Goal: Information Seeking & Learning: Check status

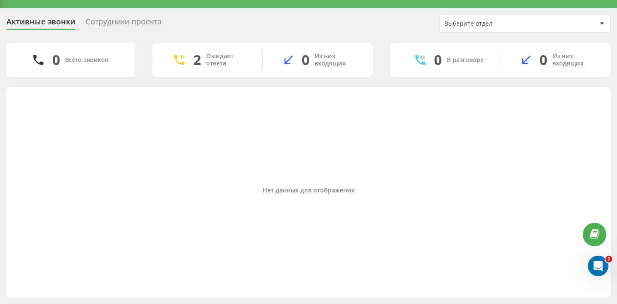
scroll to position [18, 0]
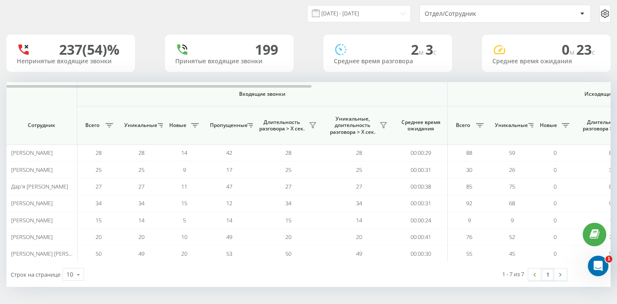
scroll to position [27, 0]
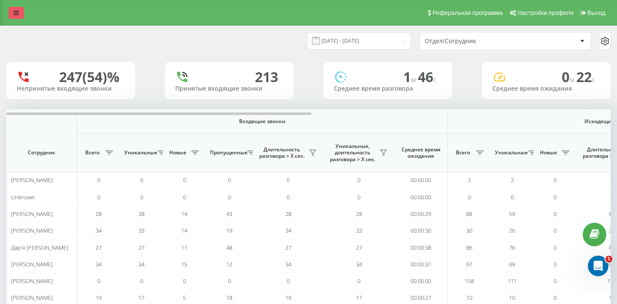
click at [21, 15] on link at bounding box center [16, 13] width 15 height 12
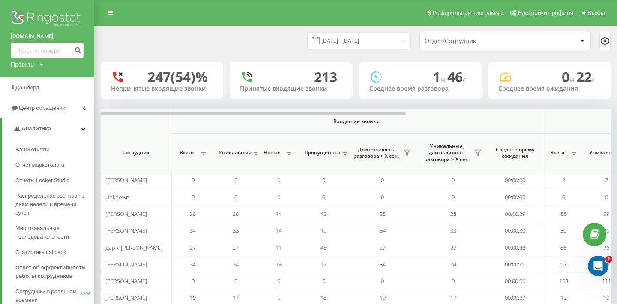
click at [54, 26] on img at bounding box center [47, 19] width 73 height 21
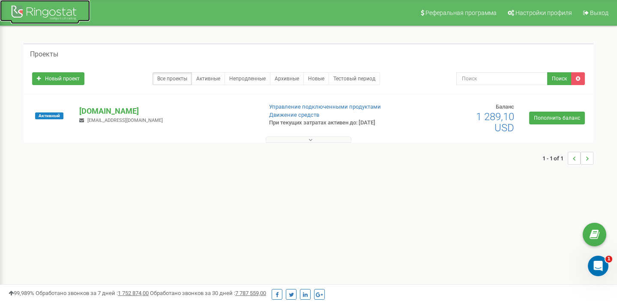
click at [43, 18] on div at bounding box center [45, 13] width 69 height 21
click at [84, 106] on p "[DOMAIN_NAME]" at bounding box center [167, 111] width 176 height 11
click at [97, 110] on p "[DOMAIN_NAME]" at bounding box center [167, 111] width 176 height 11
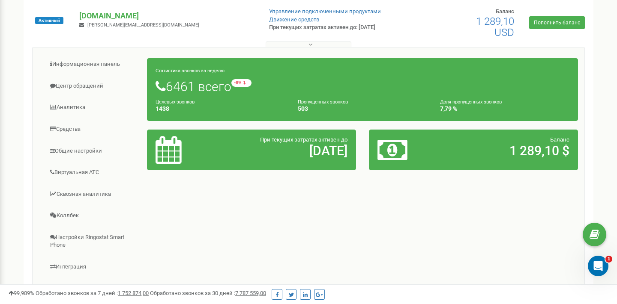
scroll to position [95, 0]
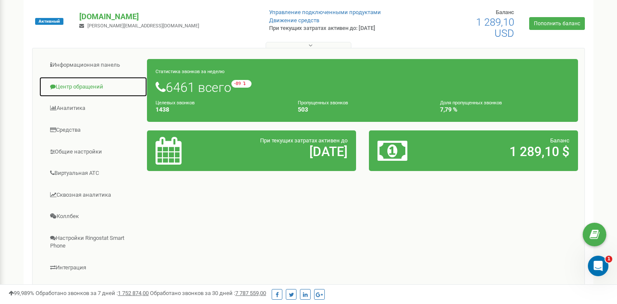
click at [87, 93] on link "Центр обращений" at bounding box center [93, 87] width 108 height 21
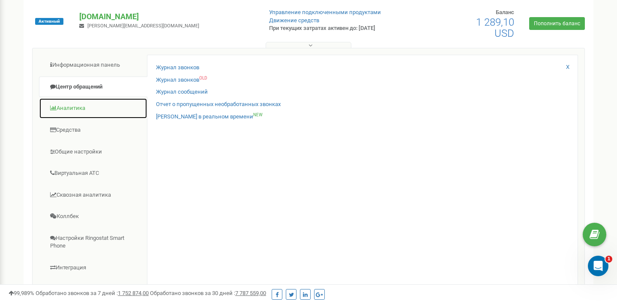
click at [87, 104] on link "Аналитика" at bounding box center [93, 108] width 108 height 21
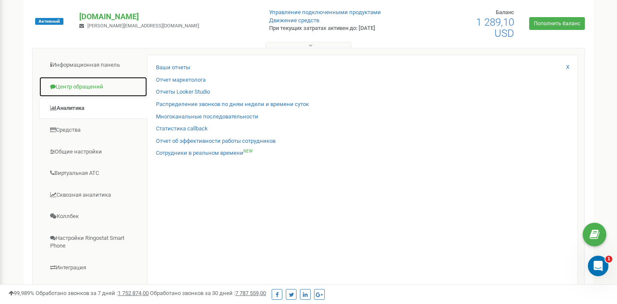
click at [97, 82] on link "Центр обращений" at bounding box center [93, 87] width 108 height 21
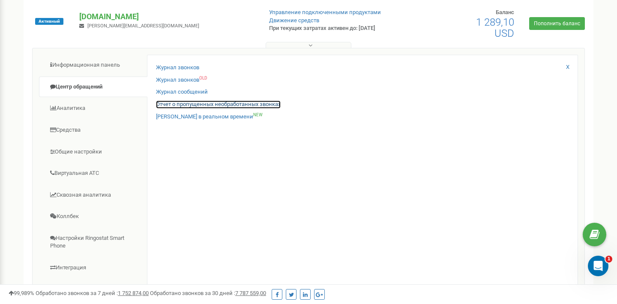
click at [167, 107] on link "Отчет о пропущенных необработанных звонках" at bounding box center [218, 105] width 125 height 8
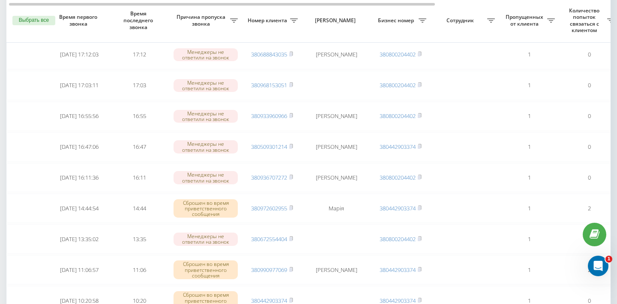
scroll to position [287, 0]
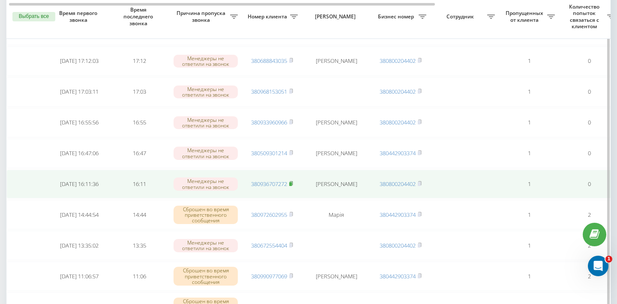
click at [292, 185] on rect at bounding box center [290, 184] width 3 height 4
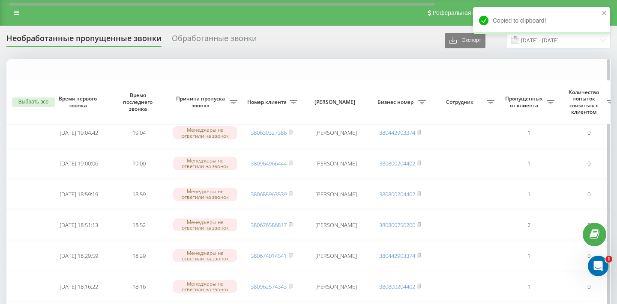
scroll to position [0, 0]
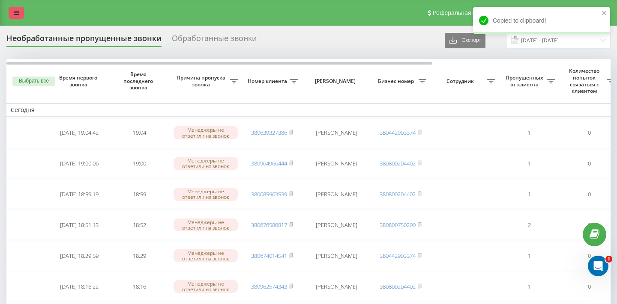
click at [15, 13] on icon at bounding box center [16, 13] width 5 height 6
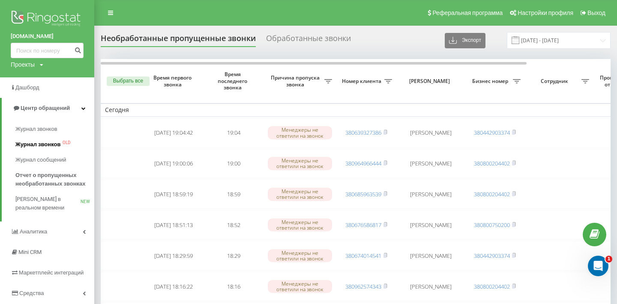
click at [60, 143] on span "Журнал звонков OLD" at bounding box center [42, 144] width 55 height 9
click at [53, 131] on span "Журнал звонков" at bounding box center [37, 129] width 45 height 9
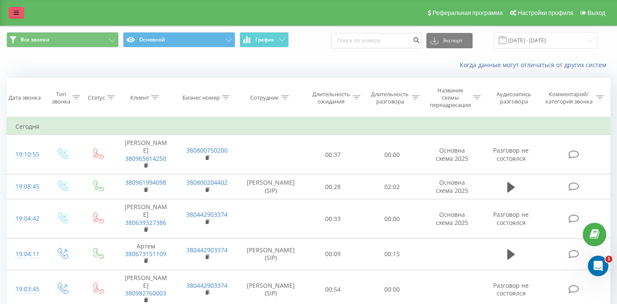
click at [19, 12] on link at bounding box center [16, 13] width 15 height 12
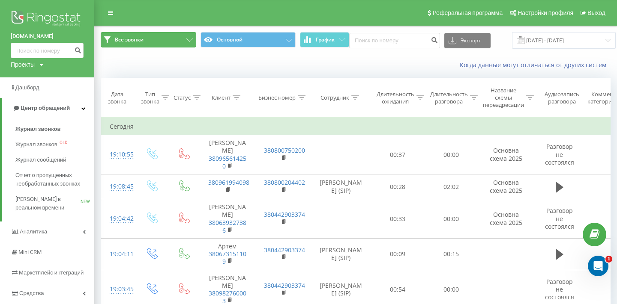
click at [146, 40] on button "Все звонки" at bounding box center [149, 39] width 96 height 15
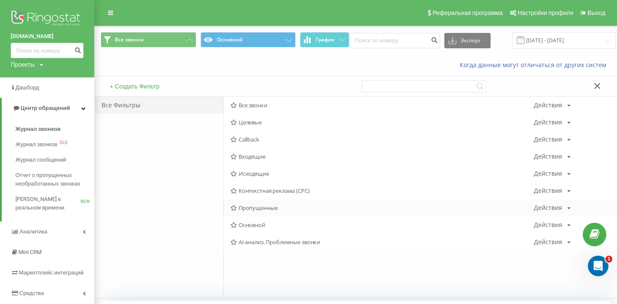
click at [264, 205] on span "Пропущенные" at bounding box center [381, 208] width 303 height 6
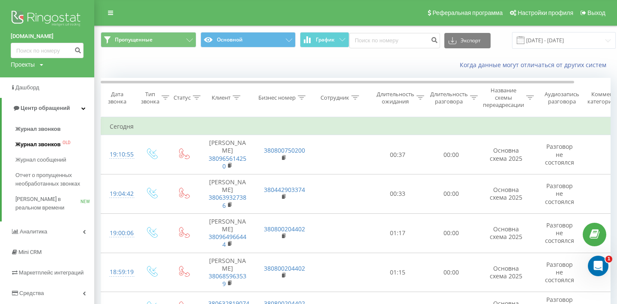
click at [63, 143] on sub "OLD" at bounding box center [67, 143] width 8 height 0
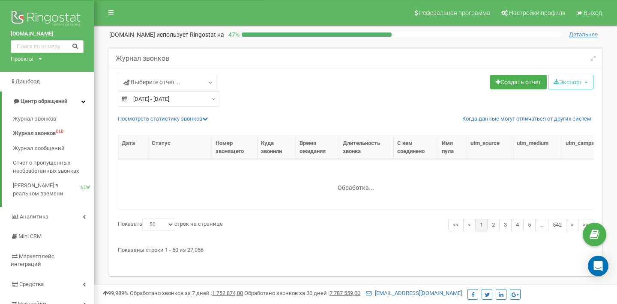
select select "50"
click at [195, 96] on input "22.07.2025 - 21.08.2025" at bounding box center [168, 99] width 101 height 15
type input "22.07.2025"
type input "21.08.2025"
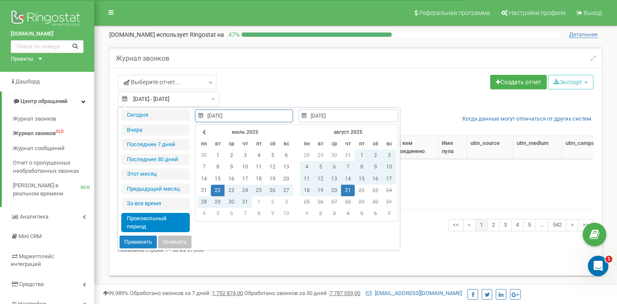
click at [346, 191] on td "21" at bounding box center [348, 191] width 14 height 12
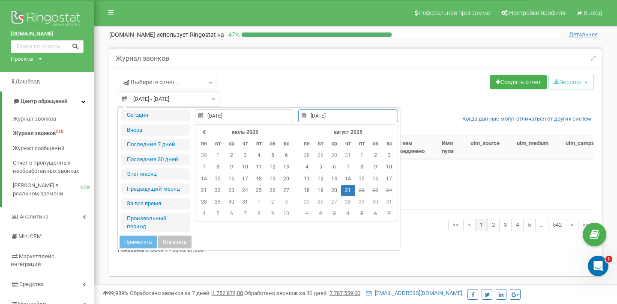
click at [409, 68] on div "Журнал звонков" at bounding box center [355, 58] width 492 height 21
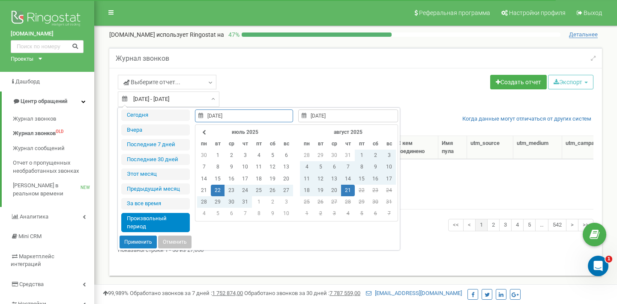
click at [209, 98] on div "22.07.2025 - 21.08.2025" at bounding box center [168, 99] width 101 height 15
click at [346, 191] on td "21" at bounding box center [348, 191] width 14 height 12
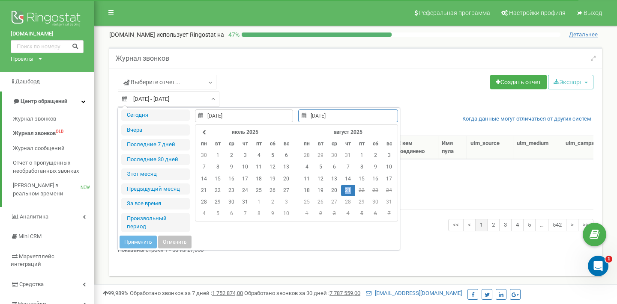
click at [346, 191] on td "21" at bounding box center [348, 191] width 14 height 12
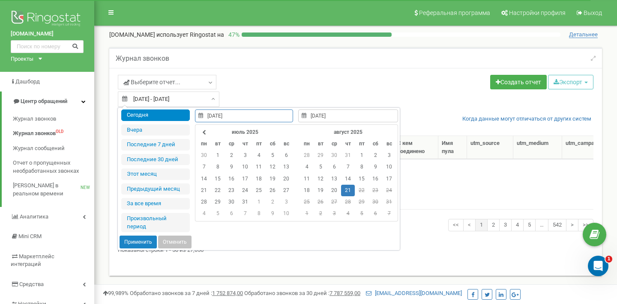
type input "21.08.2025"
click at [134, 241] on button "Применить" at bounding box center [137, 242] width 37 height 13
type input "[DATE] - [DATE]"
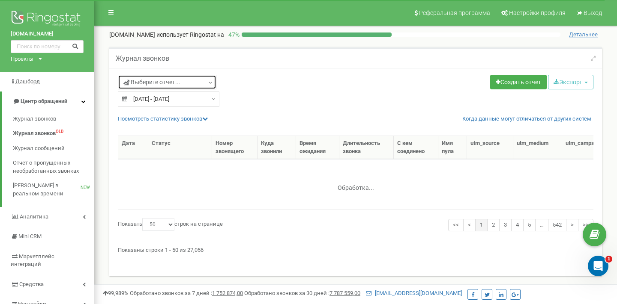
click at [185, 79] on link "Выберите отчет..." at bounding box center [167, 82] width 98 height 15
click at [181, 100] on input "text" at bounding box center [167, 101] width 92 height 12
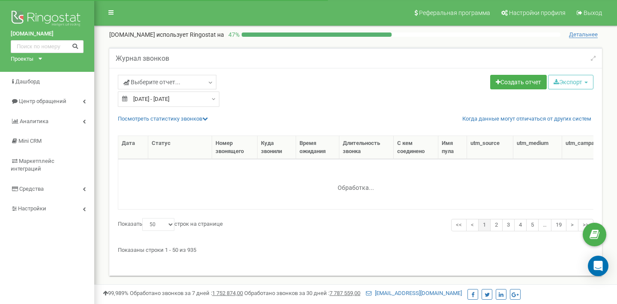
select select "50"
click at [174, 87] on link "Выберите отчет..." at bounding box center [167, 82] width 98 height 15
click at [185, 99] on input "text" at bounding box center [167, 101] width 92 height 12
type input "пропу"
click at [313, 86] on div "Выберите отчет... пропу" at bounding box center [233, 83] width 231 height 17
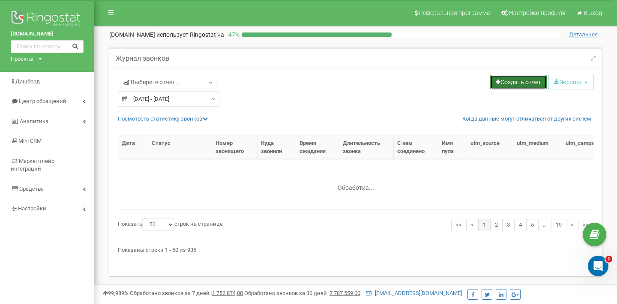
click at [532, 86] on link "Создать отчет" at bounding box center [518, 82] width 57 height 15
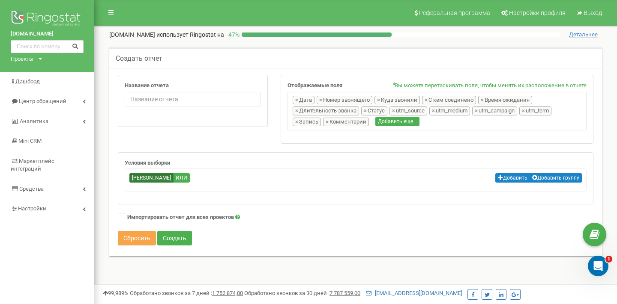
click at [147, 241] on button "Сбросить" at bounding box center [137, 238] width 38 height 15
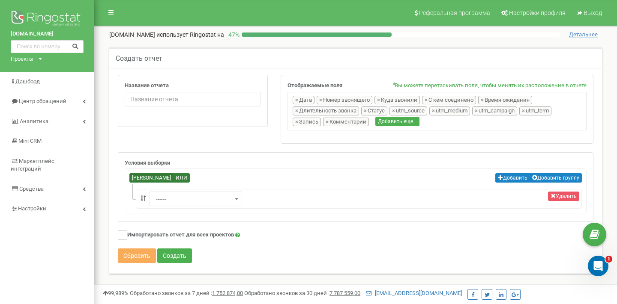
click at [173, 182] on label "ИЛИ" at bounding box center [181, 177] width 17 height 9
click at [0, 0] on input "ИЛИ" at bounding box center [0, 0] width 0 height 0
click at [111, 9] on icon at bounding box center [110, 12] width 5 height 6
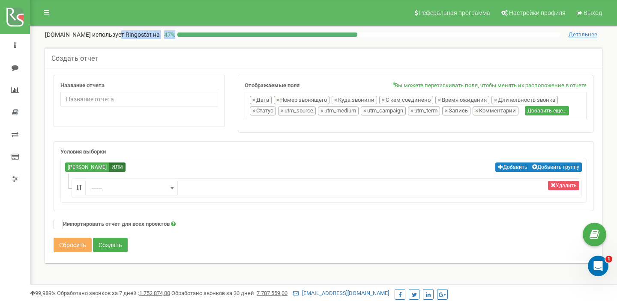
drag, startPoint x: 107, startPoint y: 34, endPoint x: 161, endPoint y: 35, distance: 54.4
click at [161, 35] on div "tehnoezh.ua использует Ringostat на 47 %" at bounding box center [302, 34] width 515 height 9
click at [161, 34] on p "47 %" at bounding box center [169, 34] width 18 height 9
click at [581, 33] on span "Детальнее" at bounding box center [582, 34] width 29 height 7
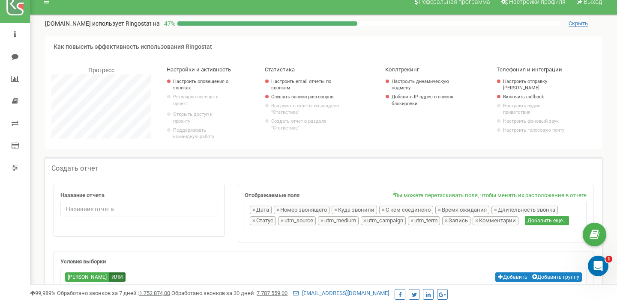
scroll to position [12, 0]
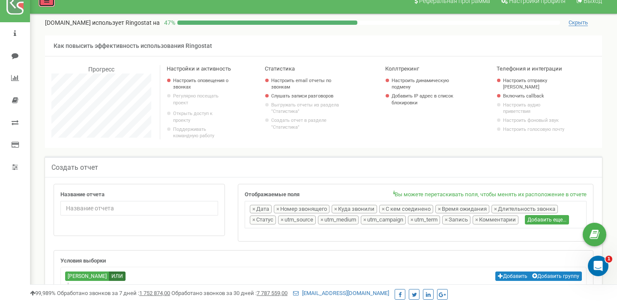
click at [47, 5] on link at bounding box center [47, 0] width 16 height 13
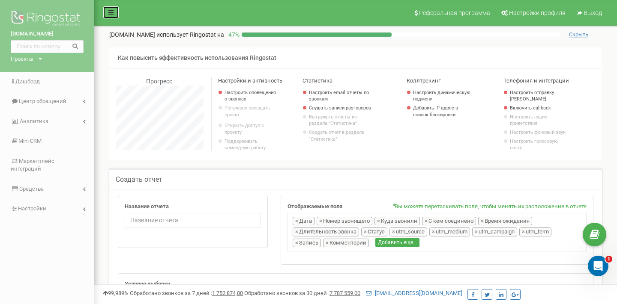
scroll to position [427744, 427735]
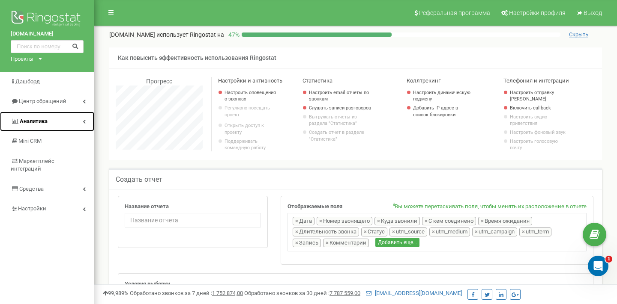
click at [70, 123] on link "Аналитика" at bounding box center [47, 122] width 94 height 20
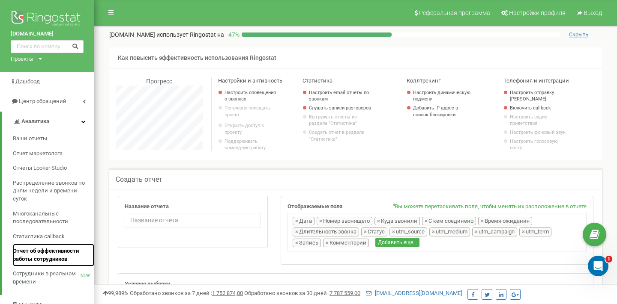
click at [52, 251] on span "Отчет об эффективности работы сотрудников" at bounding box center [51, 256] width 77 height 16
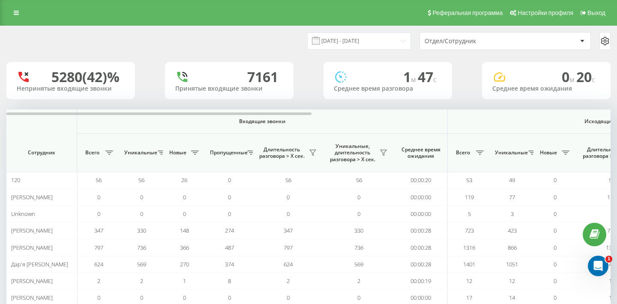
click at [10, 4] on div "Реферальная программа Настройки профиля Выход" at bounding box center [308, 13] width 617 height 26
click at [20, 19] on div "Реферальная программа Настройки профиля Выход" at bounding box center [308, 13] width 617 height 26
click at [18, 16] on link at bounding box center [16, 13] width 15 height 12
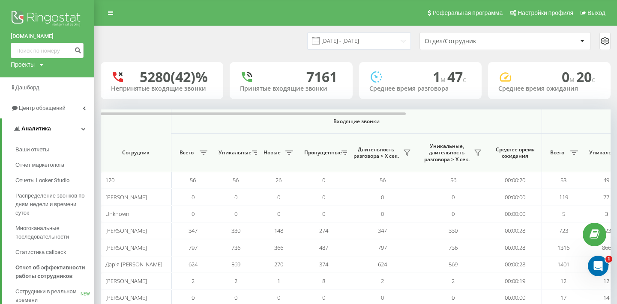
click at [60, 124] on link "Аналитика" at bounding box center [48, 129] width 93 height 21
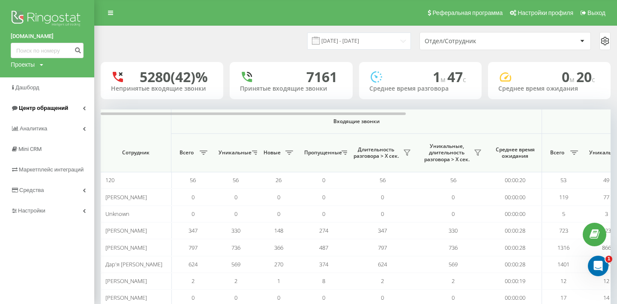
click at [61, 114] on link "Центр обращений" at bounding box center [47, 108] width 94 height 21
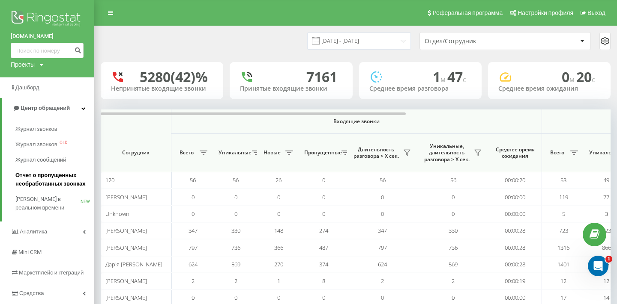
click at [69, 182] on span "Отчет о пропущенных необработанных звонках" at bounding box center [52, 179] width 75 height 17
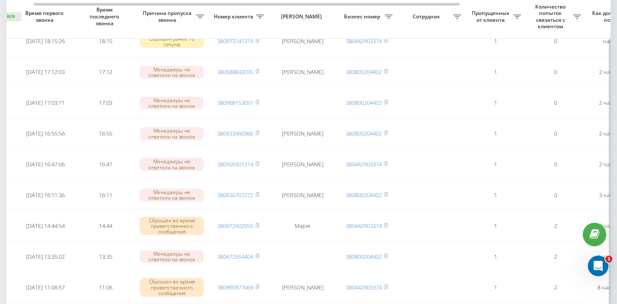
scroll to position [0, 36]
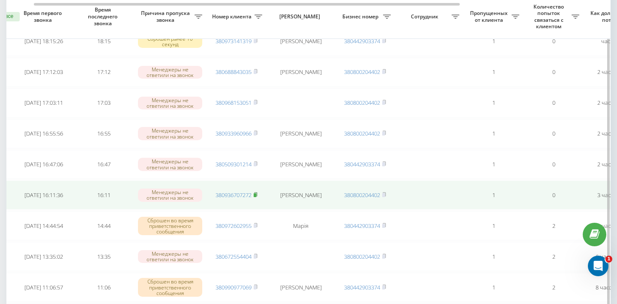
click at [257, 194] on icon at bounding box center [255, 195] width 3 height 4
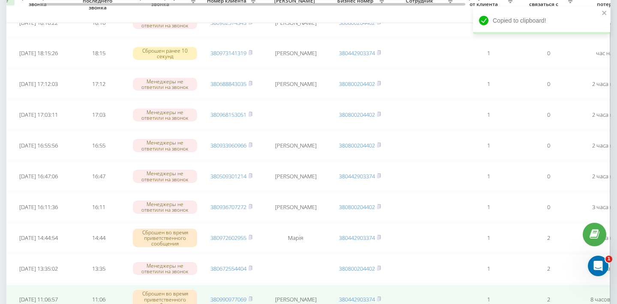
scroll to position [0, 45]
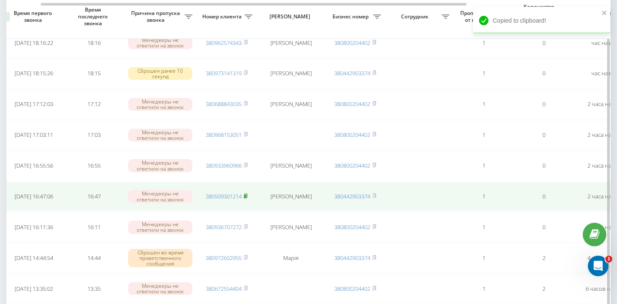
click at [247, 196] on icon at bounding box center [245, 196] width 3 height 4
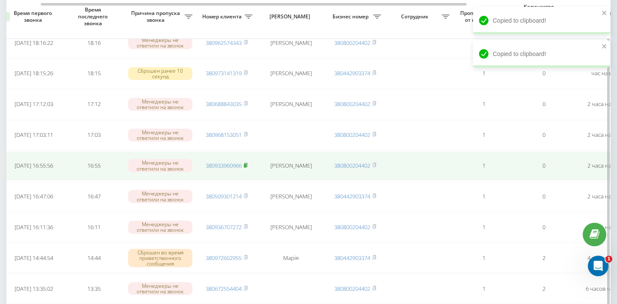
click at [246, 164] on rect at bounding box center [245, 166] width 3 height 4
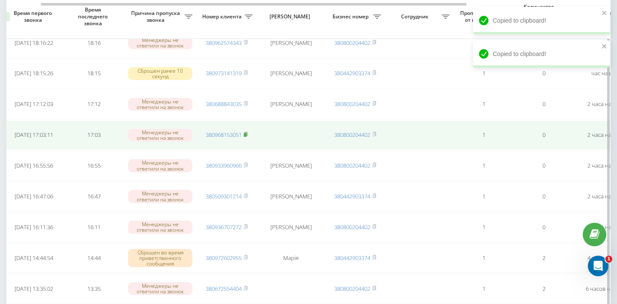
click at [247, 136] on icon at bounding box center [245, 134] width 3 height 4
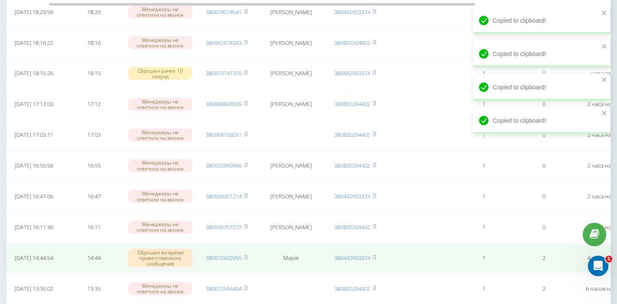
scroll to position [0, 57]
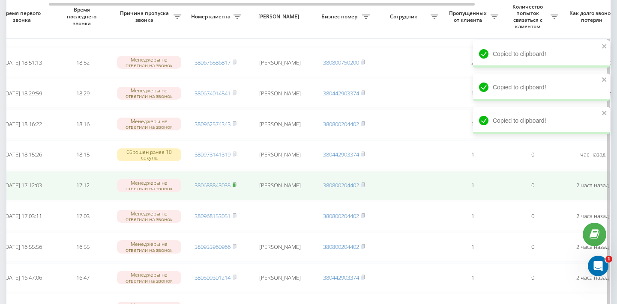
click at [235, 185] on rect at bounding box center [234, 186] width 3 height 4
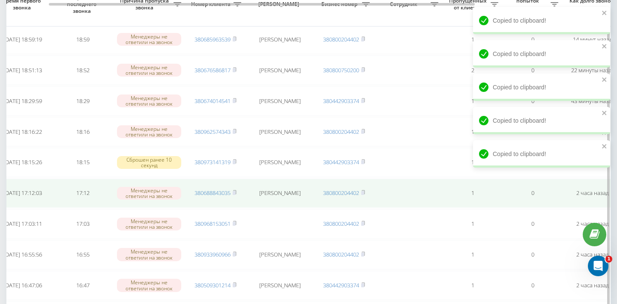
scroll to position [172, 0]
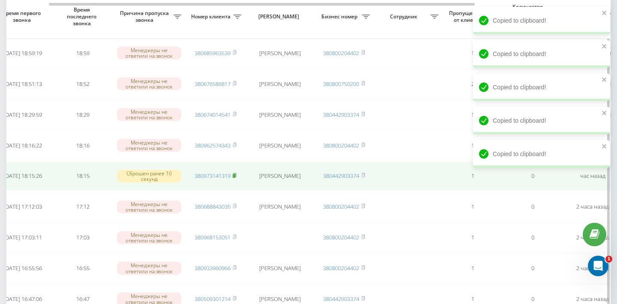
click at [235, 175] on rect at bounding box center [234, 176] width 3 height 4
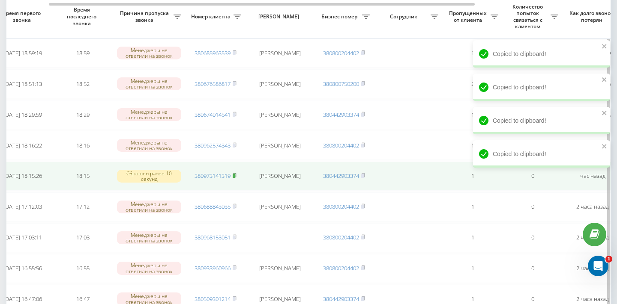
click at [235, 175] on rect at bounding box center [234, 176] width 3 height 4
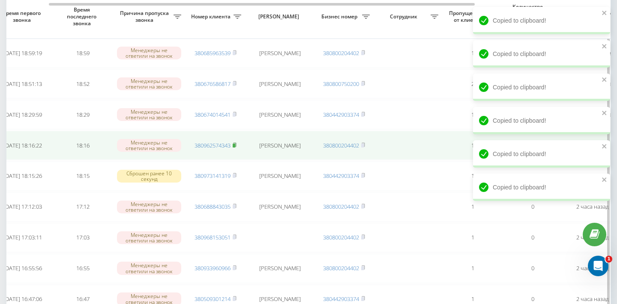
click at [235, 146] on rect at bounding box center [234, 146] width 3 height 4
click at [235, 145] on rect at bounding box center [234, 146] width 3 height 4
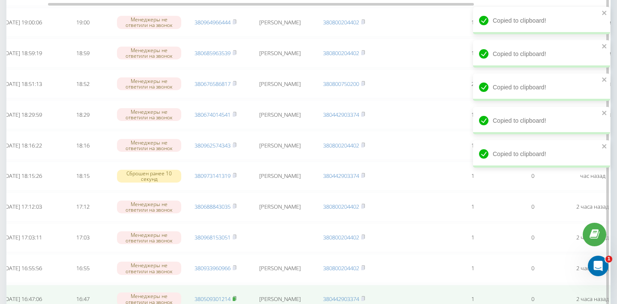
scroll to position [0, 56]
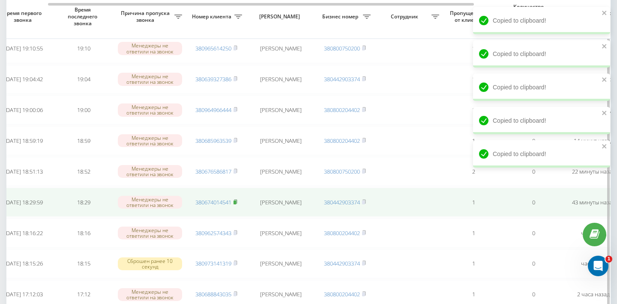
click at [237, 201] on icon at bounding box center [235, 202] width 4 height 5
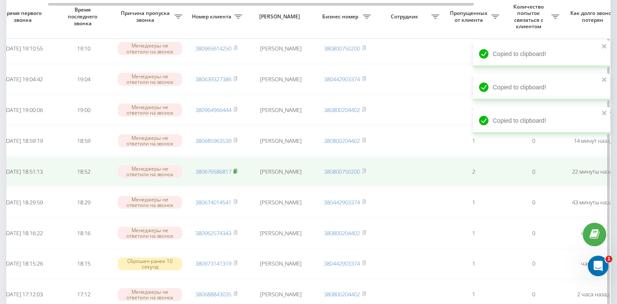
click at [236, 172] on rect at bounding box center [234, 172] width 3 height 4
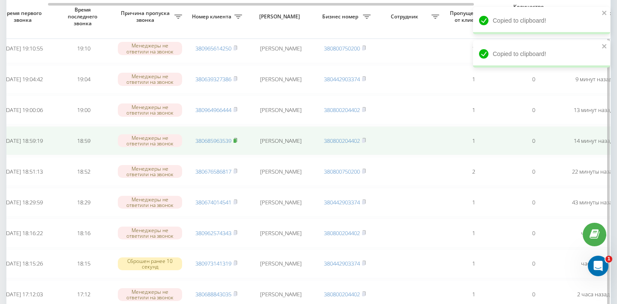
click at [236, 140] on rect at bounding box center [234, 141] width 3 height 4
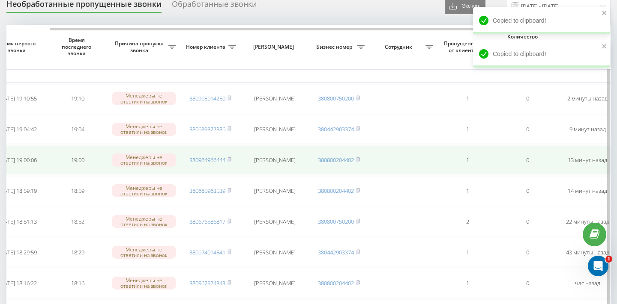
scroll to position [0, 63]
click at [230, 161] on icon at bounding box center [228, 159] width 4 height 5
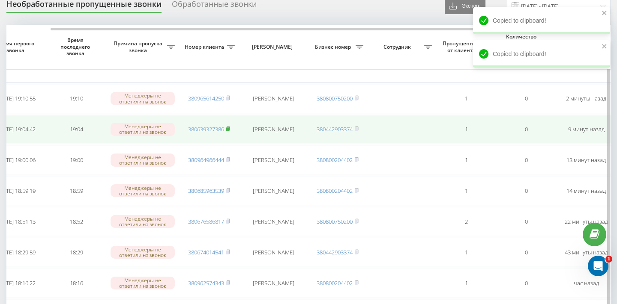
click at [230, 128] on icon at bounding box center [228, 128] width 4 height 5
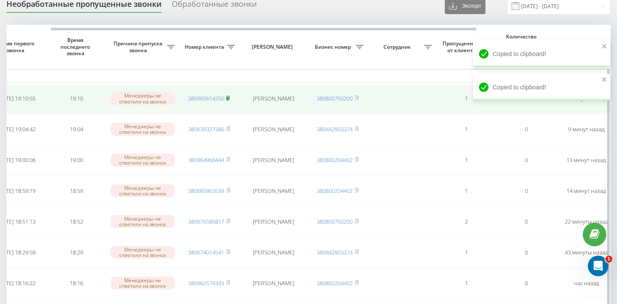
click at [230, 97] on icon at bounding box center [228, 98] width 3 height 4
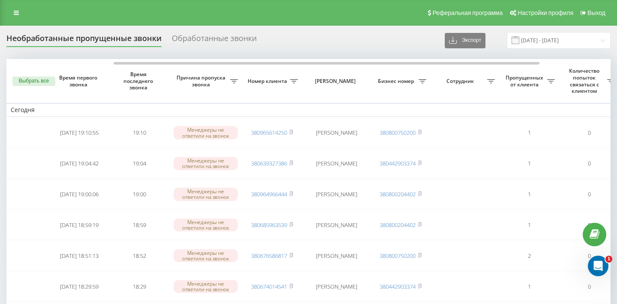
scroll to position [0, 63]
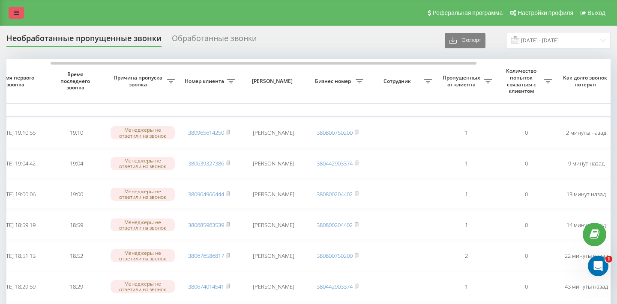
click at [15, 17] on link at bounding box center [16, 13] width 15 height 12
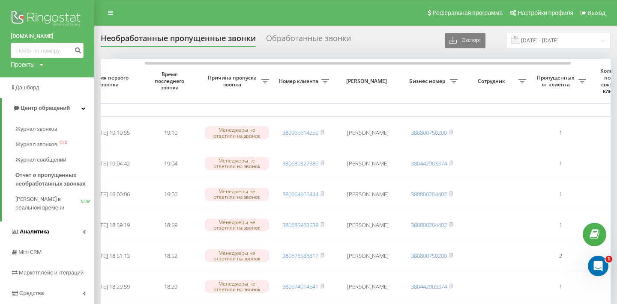
click at [69, 226] on link "Аналитика" at bounding box center [47, 232] width 94 height 21
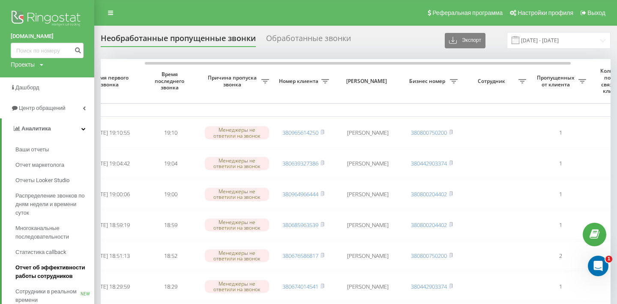
click at [64, 269] on span "Отчет об эффективности работы сотрудников" at bounding box center [52, 272] width 75 height 17
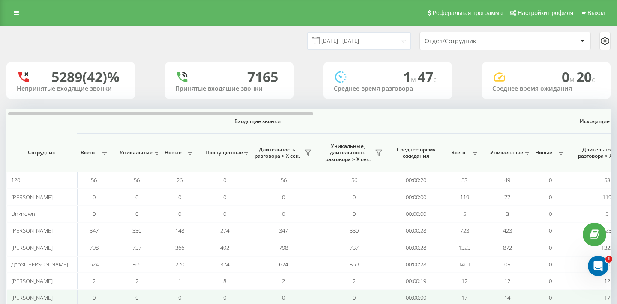
scroll to position [0, 3]
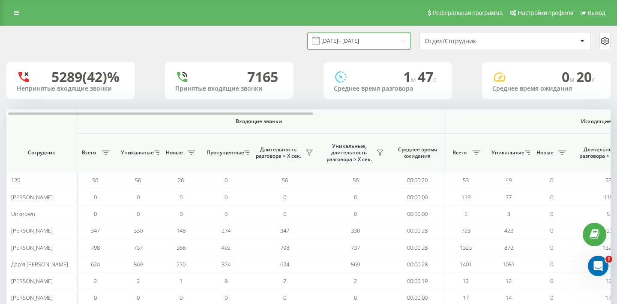
click at [396, 42] on input "[DATE] - [DATE]" at bounding box center [359, 41] width 104 height 17
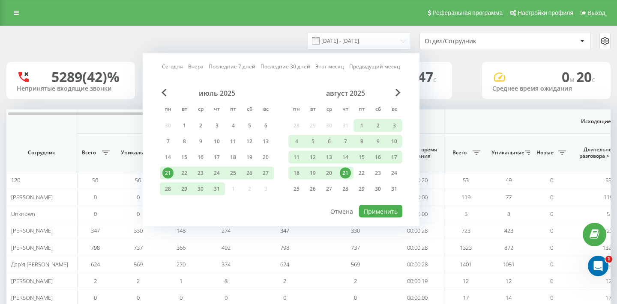
click at [343, 177] on div "21" at bounding box center [345, 173] width 11 height 11
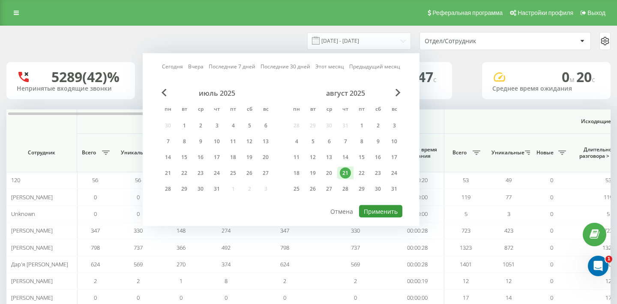
click at [371, 207] on button "Применить" at bounding box center [380, 212] width 43 height 12
type input "[DATE] - [DATE]"
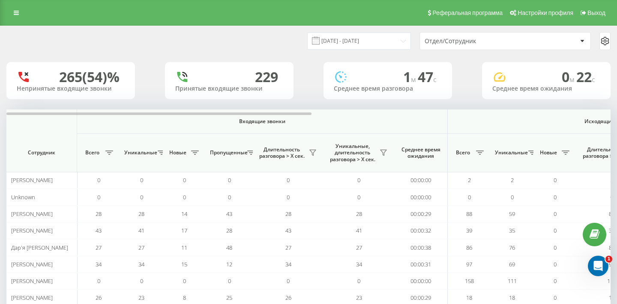
click at [501, 35] on div "Отдел/Сотрудник" at bounding box center [505, 41] width 170 height 17
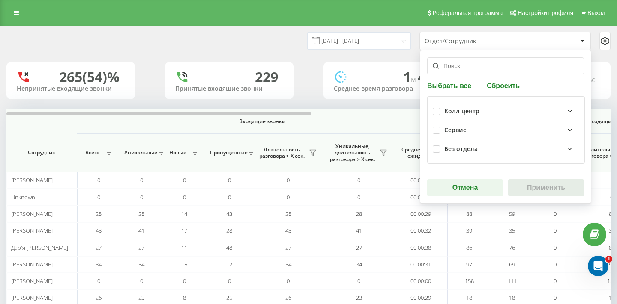
click at [430, 114] on div "Колл центр Сервис Без отдела" at bounding box center [506, 130] width 158 height 68
click at [433, 108] on label at bounding box center [436, 108] width 7 height 0
checkbox input "true"
click at [543, 193] on button "Применить" at bounding box center [546, 187] width 76 height 17
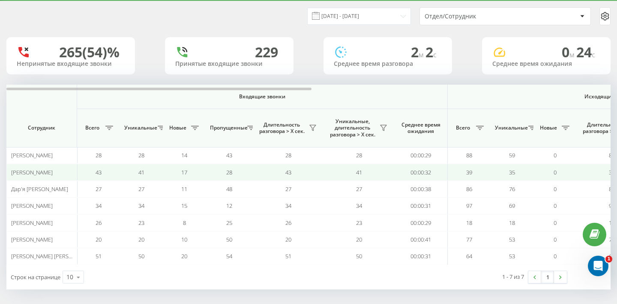
scroll to position [24, 0]
